Goal: Task Accomplishment & Management: Complete application form

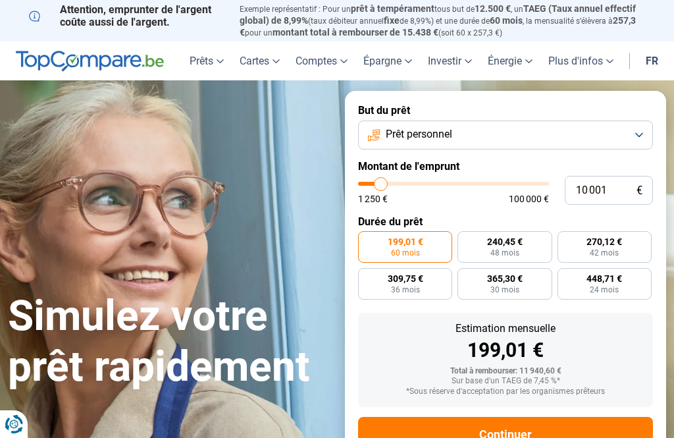
type input "12 000"
type input "12000"
type input "13 750"
type input "13750"
type input "16 000"
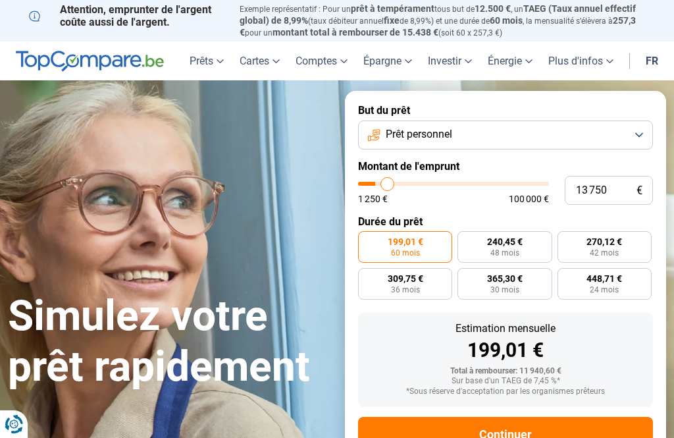
type input "16000"
type input "17 750"
type input "17750"
type input "20 250"
type input "20250"
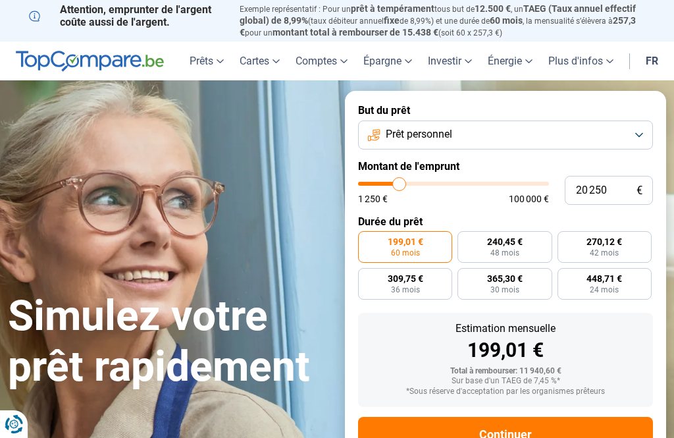
type input "22 500"
type input "22500"
type input "25 250"
type input "25250"
type input "27 500"
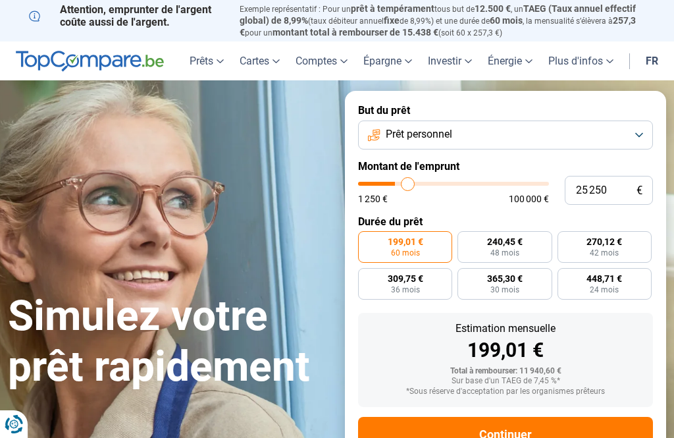
type input "27500"
type input "30 250"
type input "30250"
type input "32 500"
type input "32500"
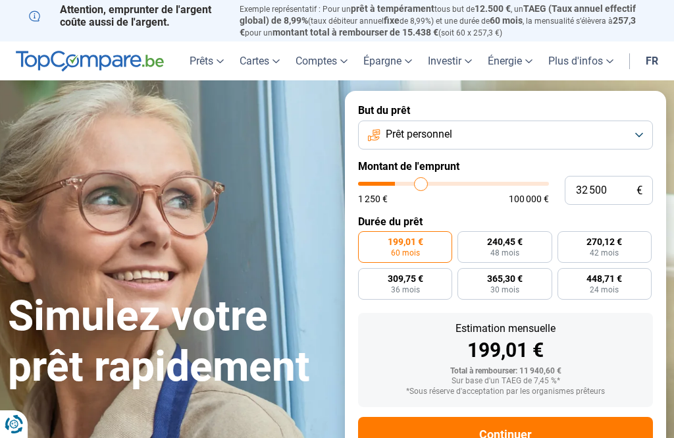
type input "34 750"
type input "34750"
type input "37 000"
type input "37000"
type input "38 750"
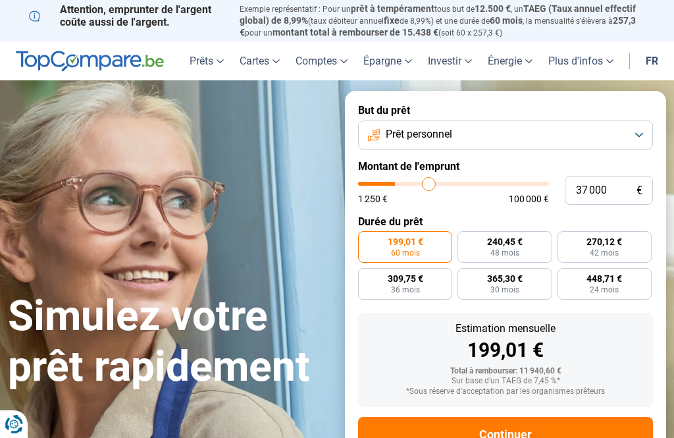
type input "38750"
type input "40 250"
type input "40250"
type input "41 750"
type input "41750"
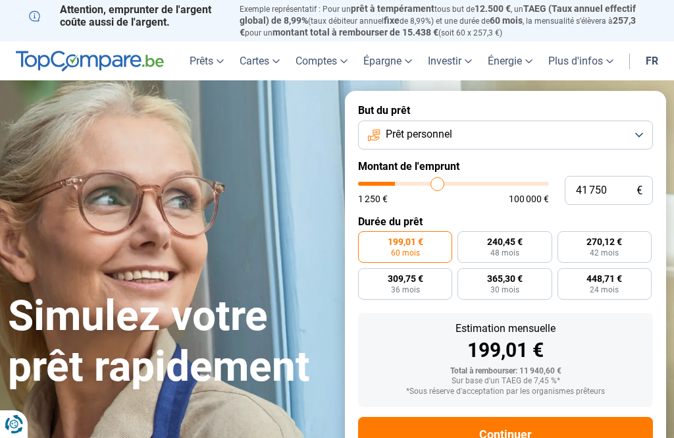
type input "43 000"
type input "43000"
type input "44 000"
type input "44000"
type input "44 750"
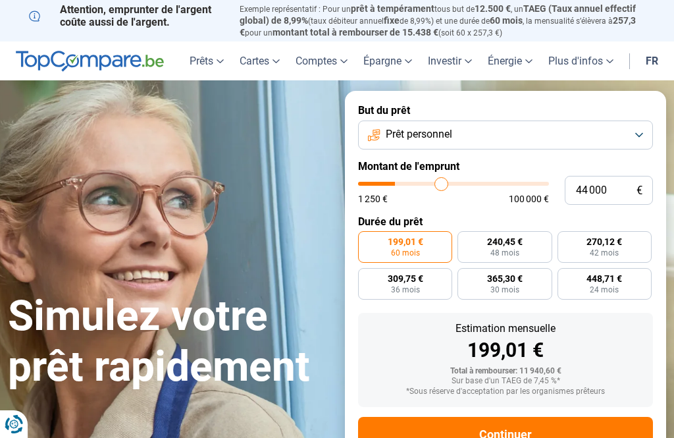
type input "44750"
type input "45 500"
type input "45500"
type input "46 000"
type input "46000"
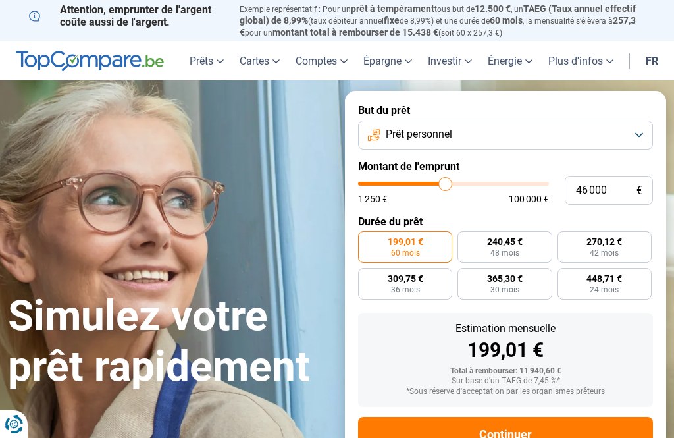
type input "46 250"
type input "46250"
type input "46 750"
type input "46750"
radio input "false"
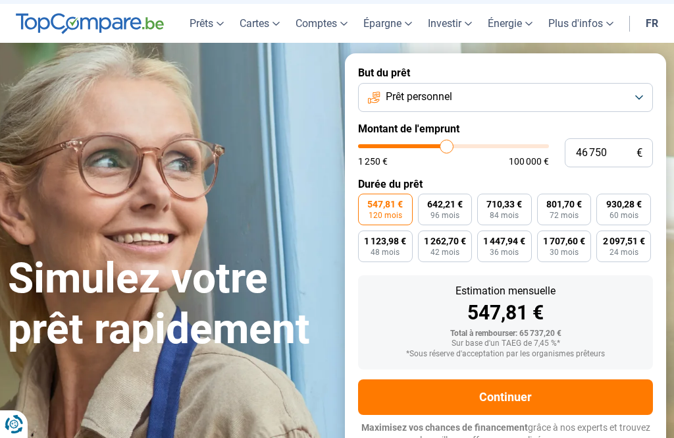
scroll to position [41, 0]
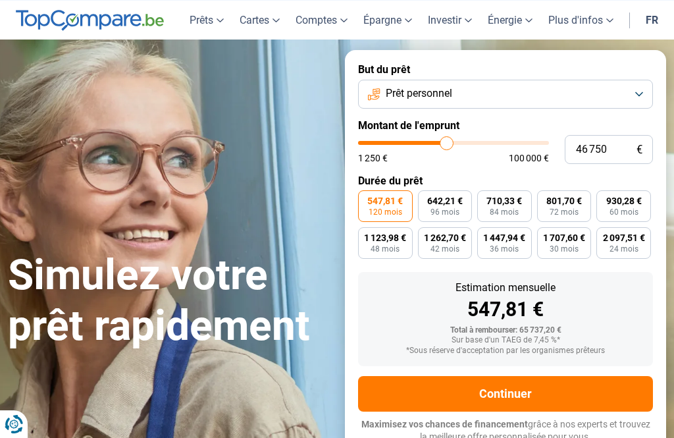
type input "42 500"
type input "42500"
type input "41 750"
type input "41750"
type input "40 250"
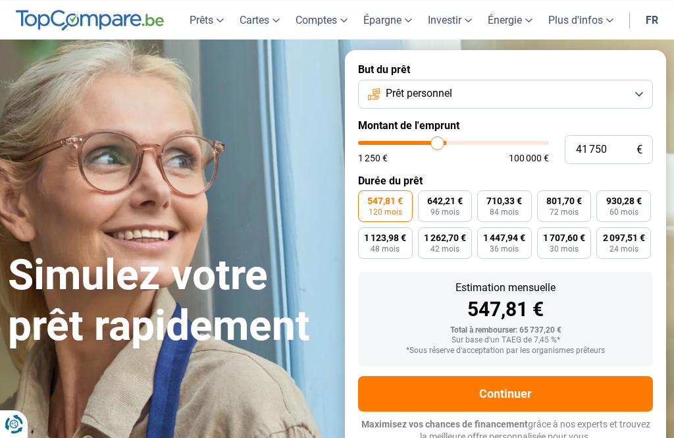
type input "40250"
type input "38 750"
type input "38750"
type input "37 000"
type input "37000"
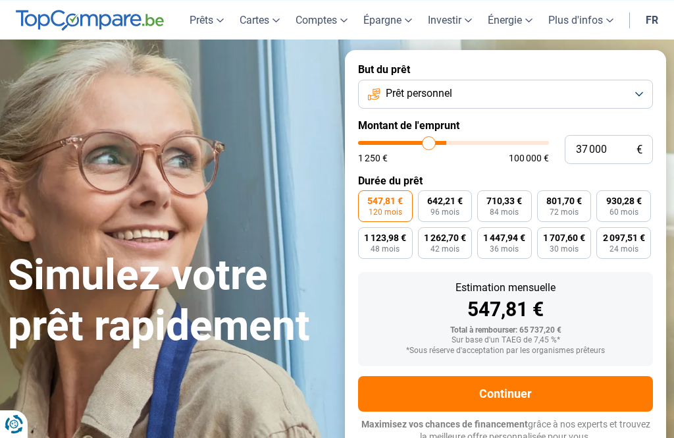
type input "35 250"
type input "35250"
type input "33 000"
type input "33000"
type input "30 750"
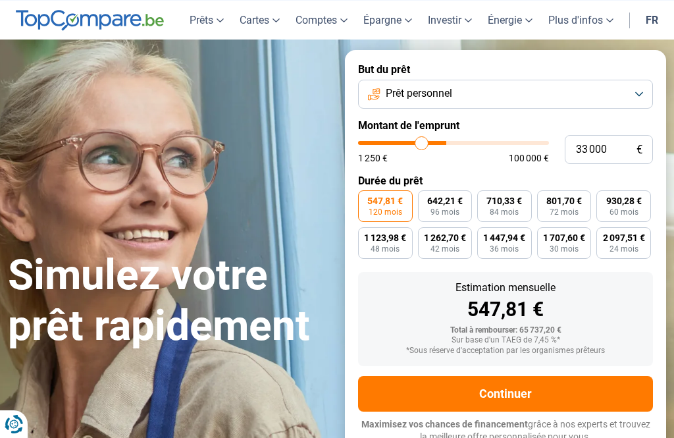
type input "30750"
type input "28 500"
type input "28500"
type input "26 000"
type input "26000"
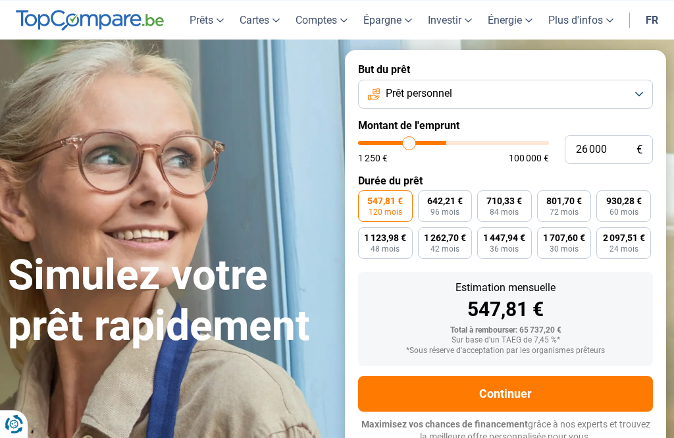
type input "23 250"
type input "23250"
type input "21 000"
type input "21000"
type input "18 750"
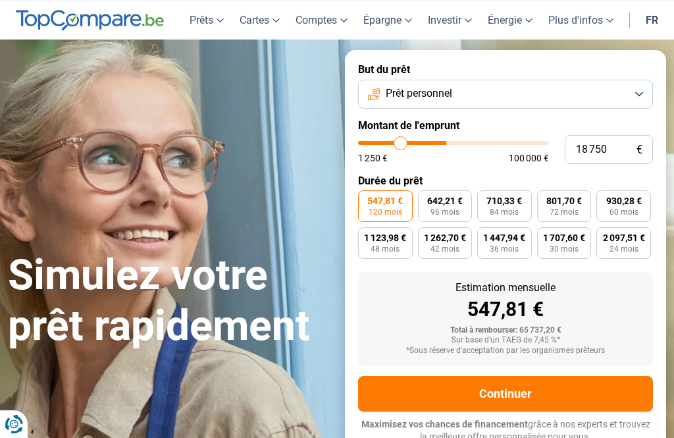
type input "18750"
type input "16 750"
type input "16750"
type input "14 750"
type input "14750"
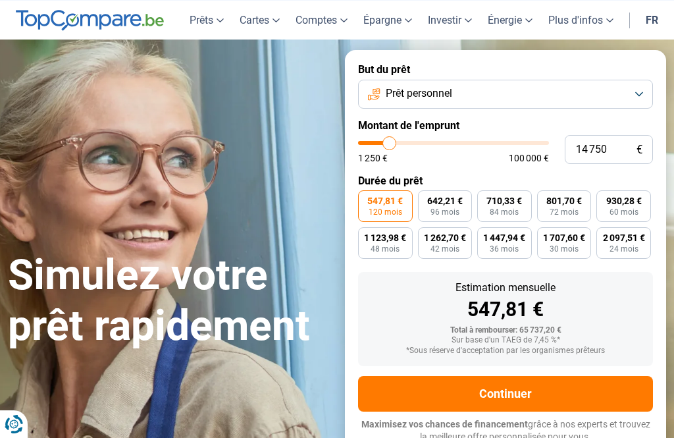
type input "13 000"
type input "13000"
type input "11 500"
type input "11500"
type input "10 250"
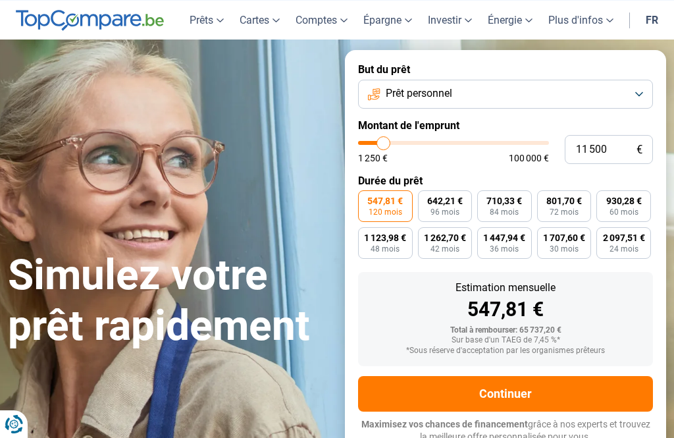
type input "10250"
type input "9 250"
type input "9250"
type input "8 250"
type input "8250"
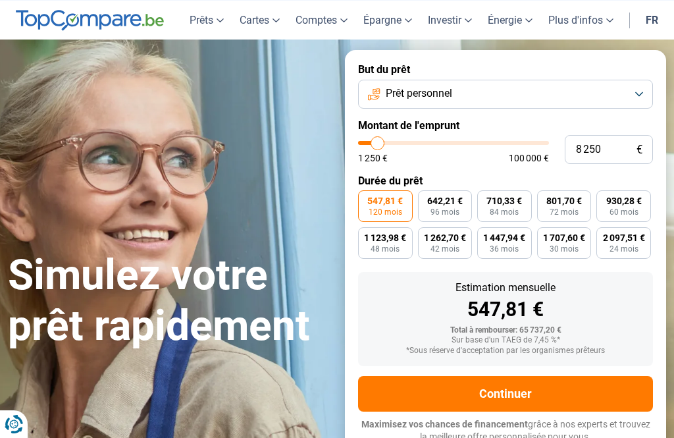
type input "7 500"
type input "7500"
type input "6 750"
type input "6750"
type input "6 250"
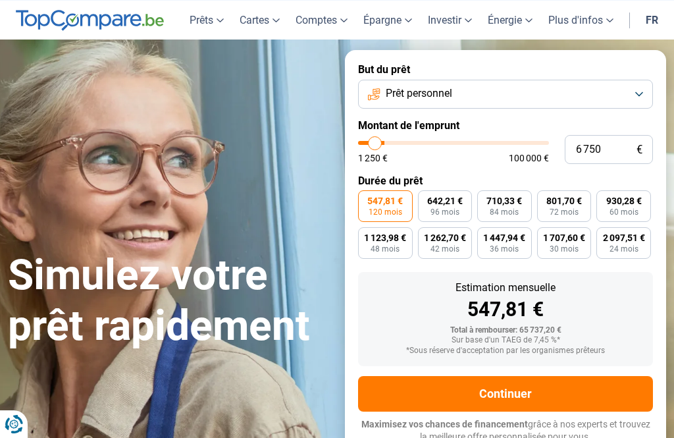
type input "6250"
type input "6 000"
type input "6000"
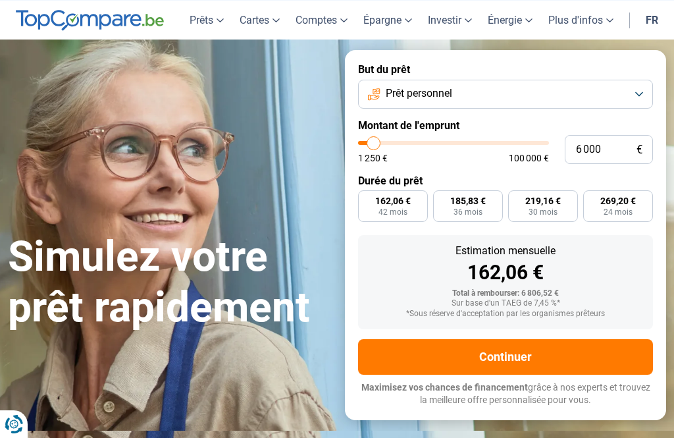
radio input "true"
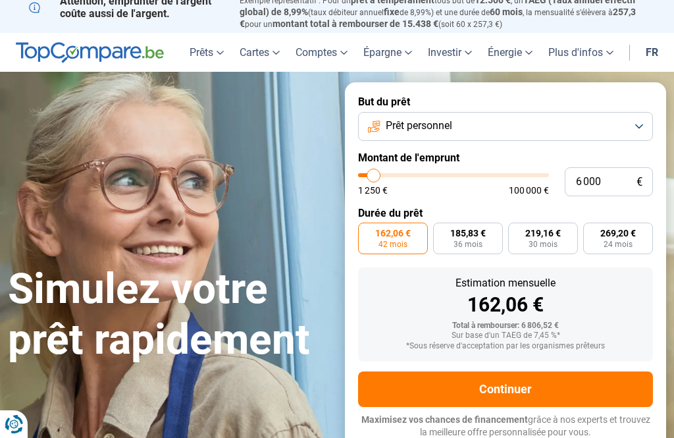
scroll to position [4, 0]
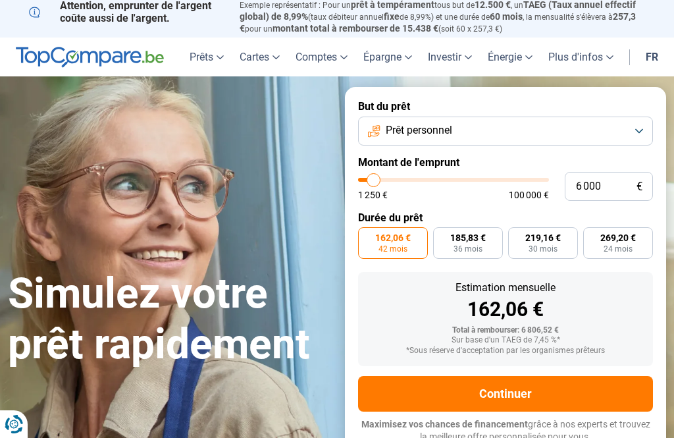
type input "4 000"
type input "4000"
type input "3 250"
type input "3250"
type input "3 000"
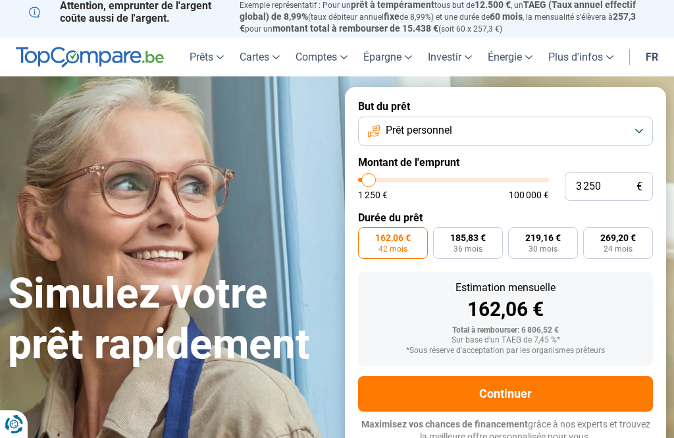
type input "3000"
type input "2 500"
type input "2500"
type input "2 250"
type input "2250"
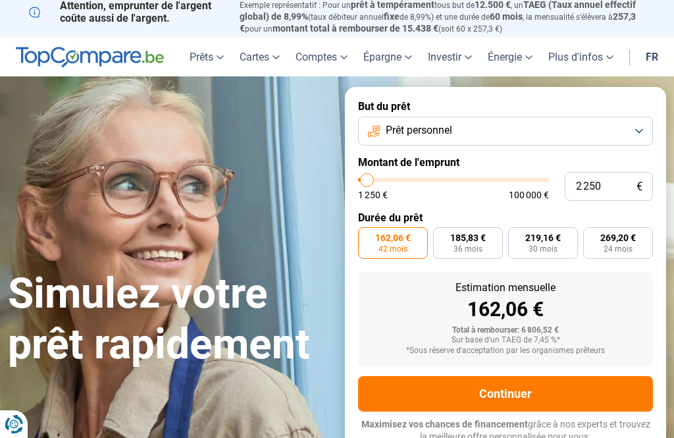
radio input "true"
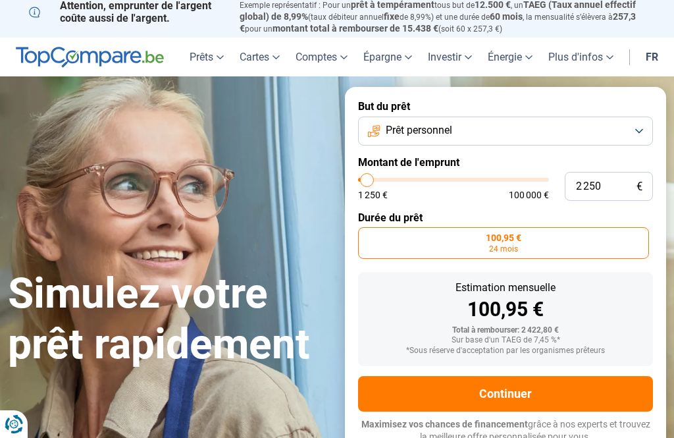
type input "7 250"
type input "7250"
type input "7 750"
type input "7750"
type input "8 500"
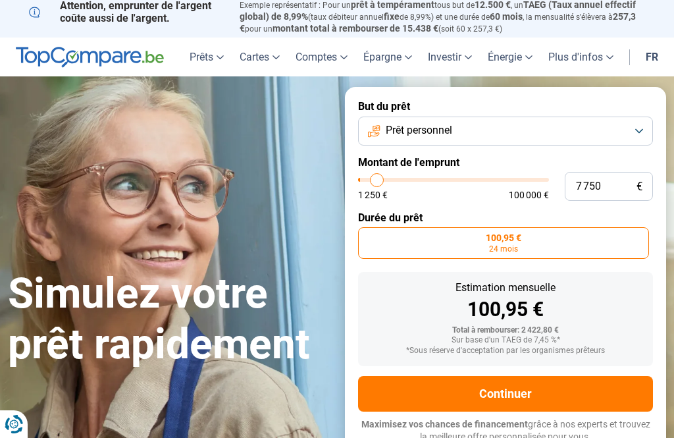
type input "8500"
type input "8 750"
type input "8750"
type input "9 250"
type input "9250"
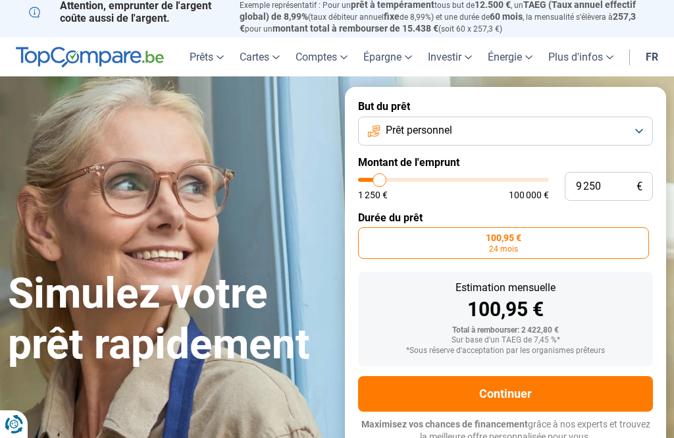
type input "9 500"
type input "9500"
type input "9 750"
type input "9750"
type input "10 250"
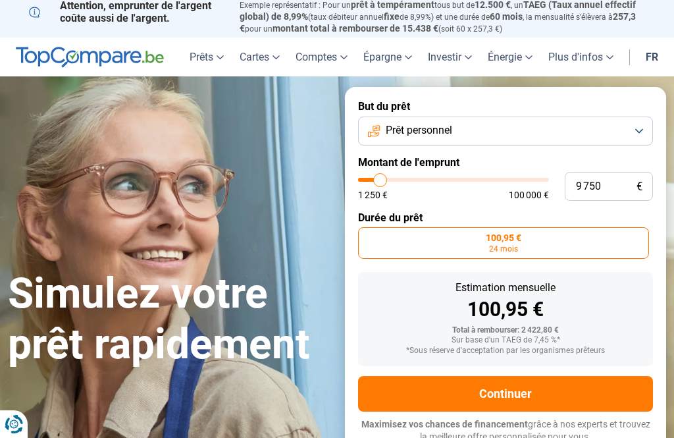
type input "10250"
type input "9 750"
type input "9750"
radio input "false"
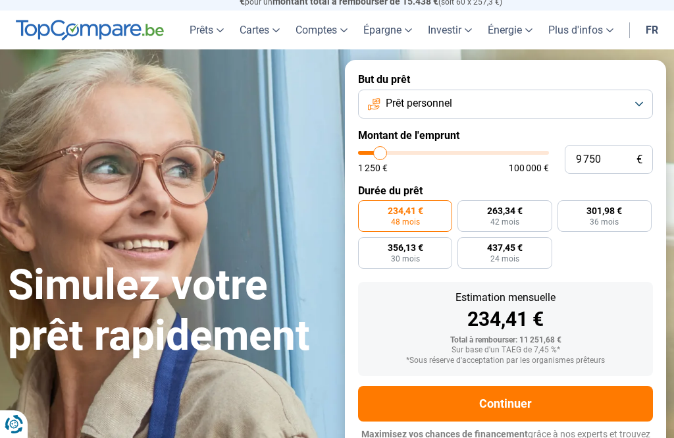
scroll to position [41, 0]
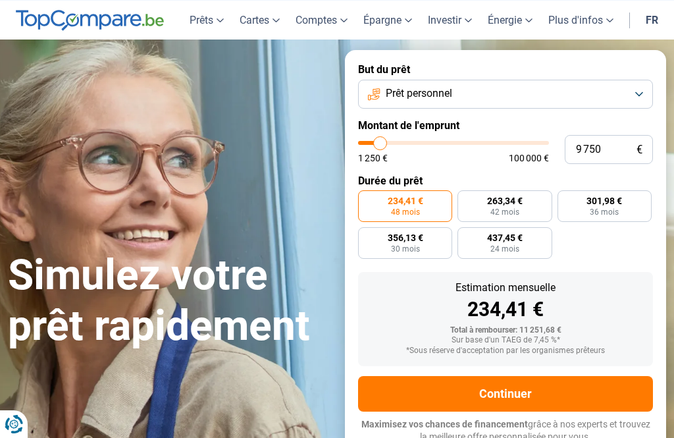
type input "4250"
click at [371, 145] on input "range" at bounding box center [453, 143] width 191 height 4
type input "4 250"
radio input "true"
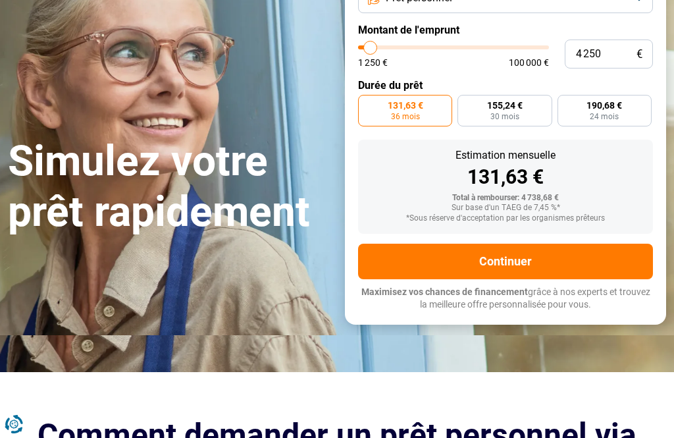
scroll to position [136, 0]
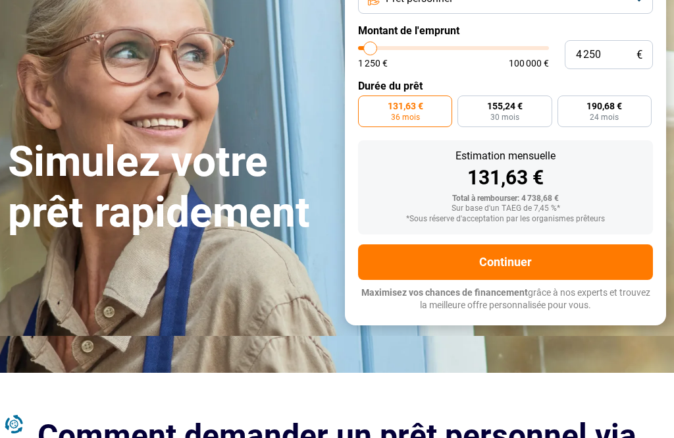
type input "11250"
click at [383, 48] on input "range" at bounding box center [453, 48] width 191 height 4
type input "11 250"
radio input "false"
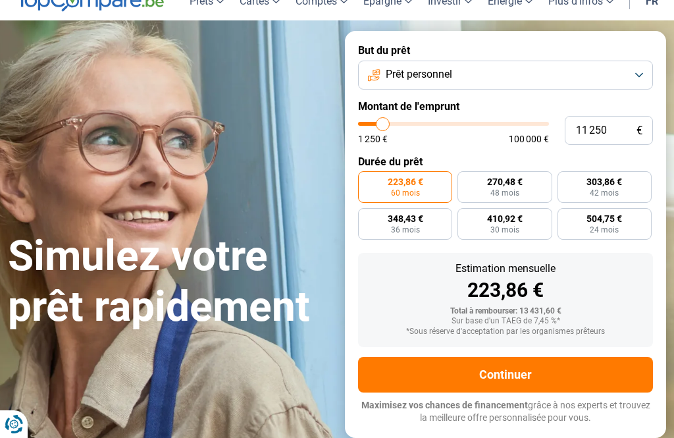
scroll to position [41, 0]
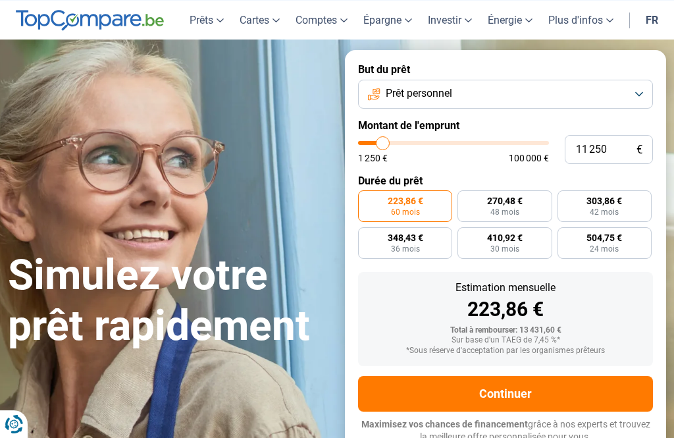
click at [376, 141] on input "range" at bounding box center [453, 143] width 191 height 4
type input "5000"
click at [372, 141] on input "range" at bounding box center [453, 143] width 191 height 4
type input "5 000"
radio input "true"
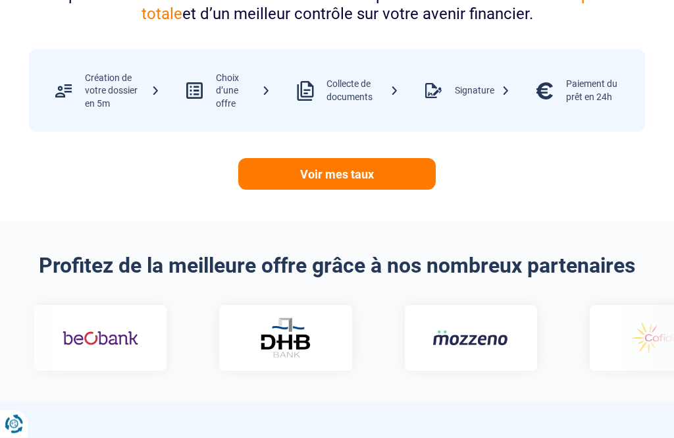
scroll to position [667, 0]
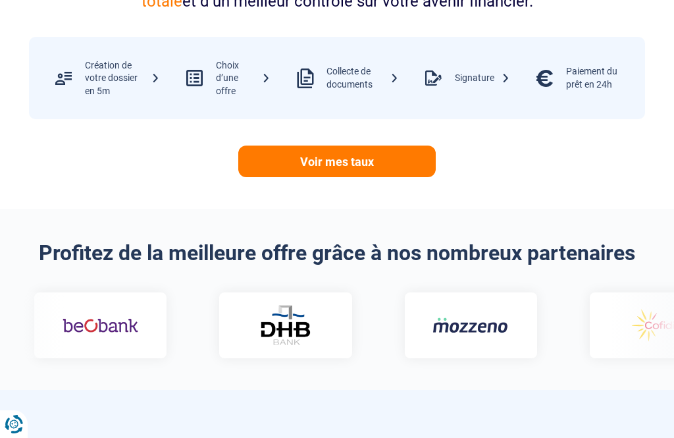
click at [352, 159] on link "Voir mes taux" at bounding box center [337, 162] width 198 height 32
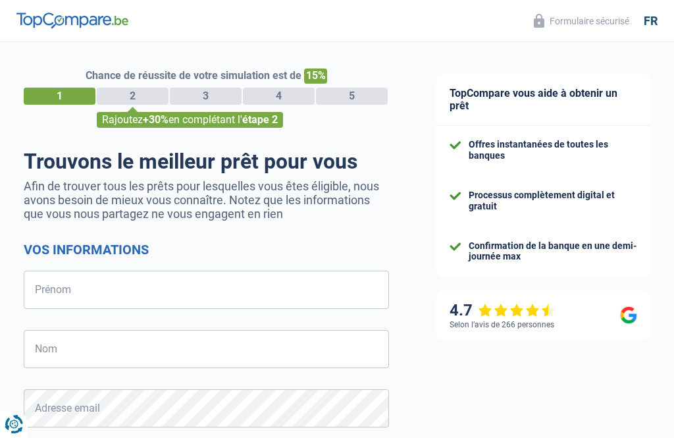
select select "32"
